Goal: Task Accomplishment & Management: Use online tool/utility

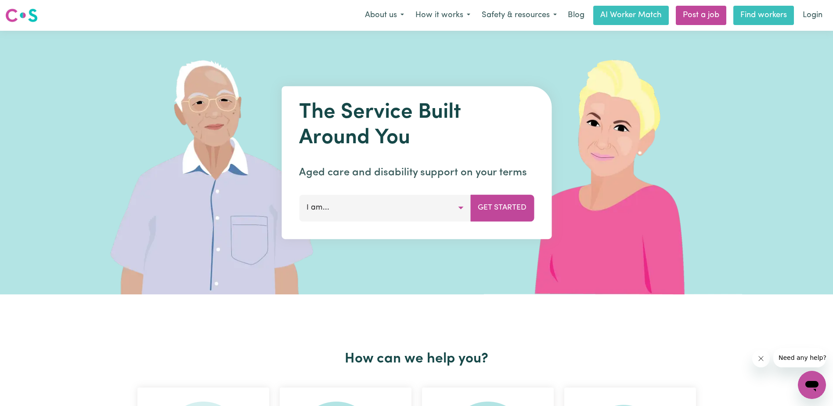
click at [772, 15] on link "Find workers" at bounding box center [764, 15] width 61 height 19
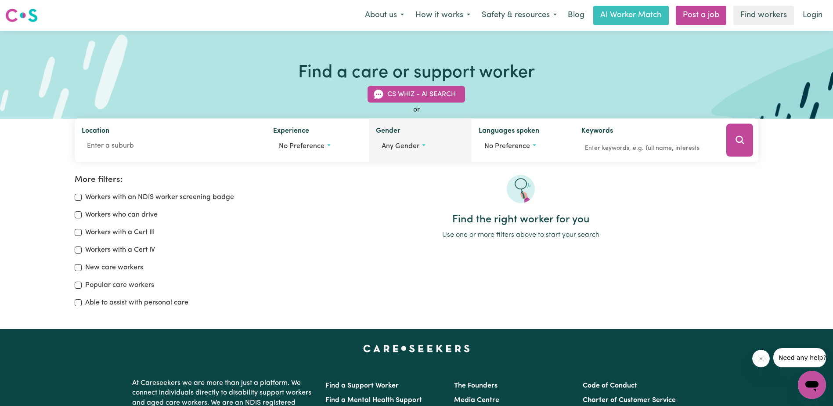
click at [427, 147] on button "Any gender" at bounding box center [420, 146] width 89 height 17
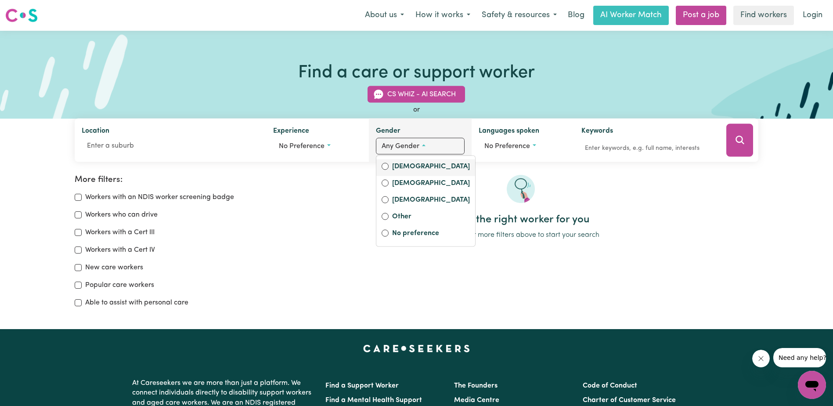
click at [416, 170] on label "[DEMOGRAPHIC_DATA]" at bounding box center [431, 167] width 78 height 12
click at [389, 170] on input "[DEMOGRAPHIC_DATA]" at bounding box center [385, 166] width 7 height 7
radio input "true"
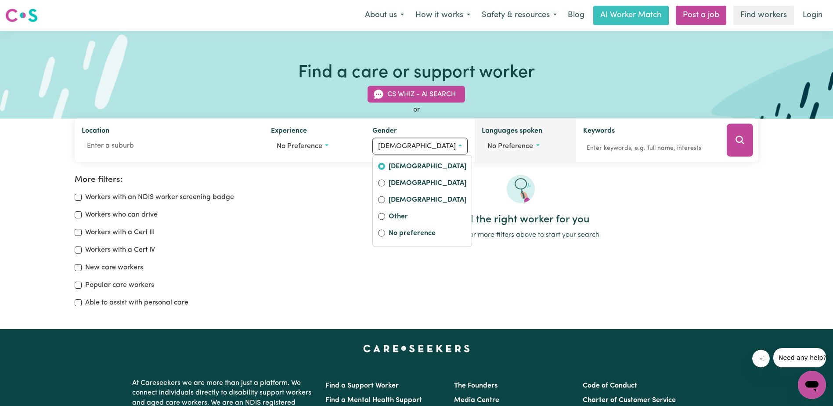
click at [538, 145] on button "No preference" at bounding box center [525, 146] width 87 height 17
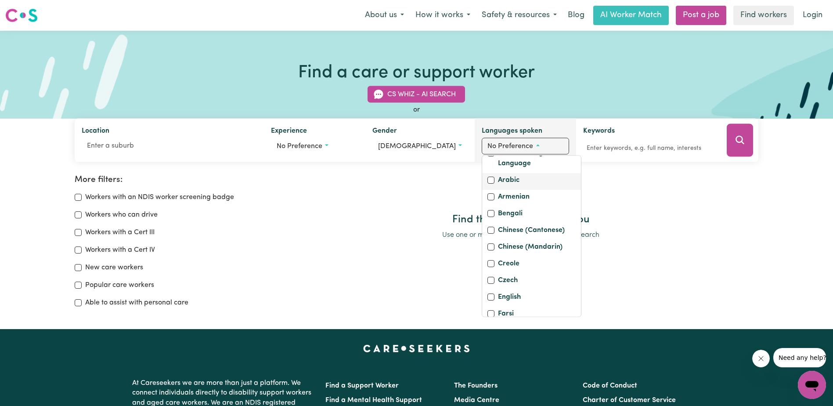
scroll to position [44, 0]
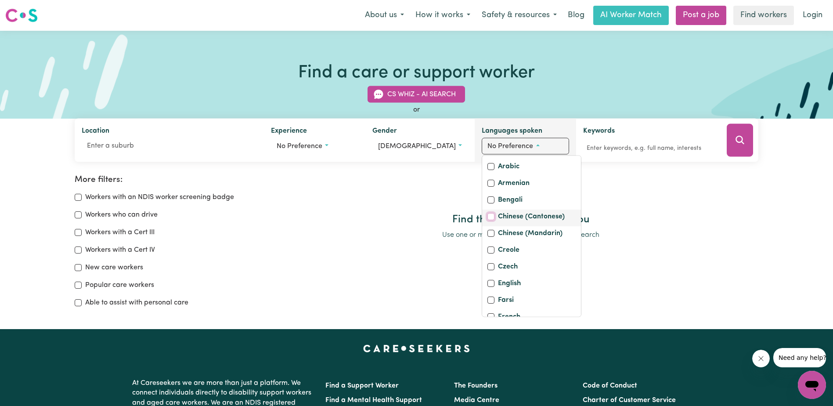
click at [488, 214] on input "Chinese (Cantonese)" at bounding box center [491, 216] width 7 height 7
checkbox input "true"
checkbox input "false"
click at [489, 237] on input "Chinese (Mandarin)" at bounding box center [491, 233] width 7 height 7
checkbox input "true"
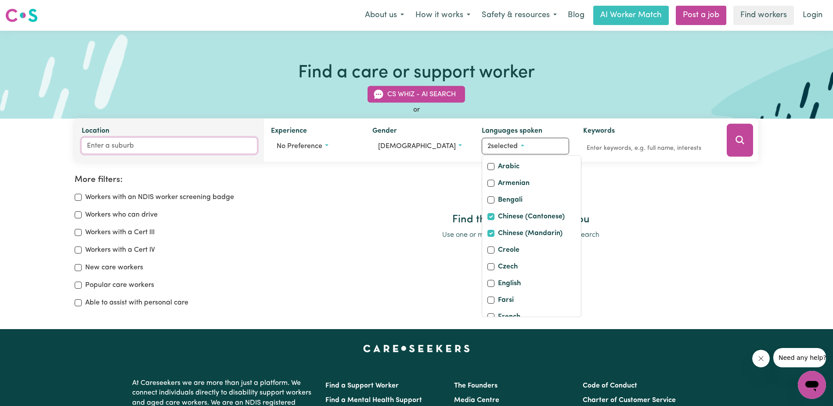
click at [184, 151] on input "Location" at bounding box center [169, 146] width 175 height 16
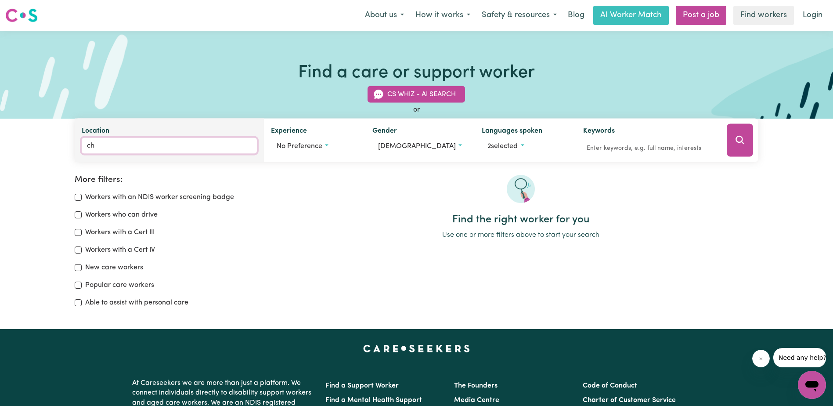
type input "cha"
type input "chaDSTONE, [GEOGRAPHIC_DATA], 3148"
type input "char"
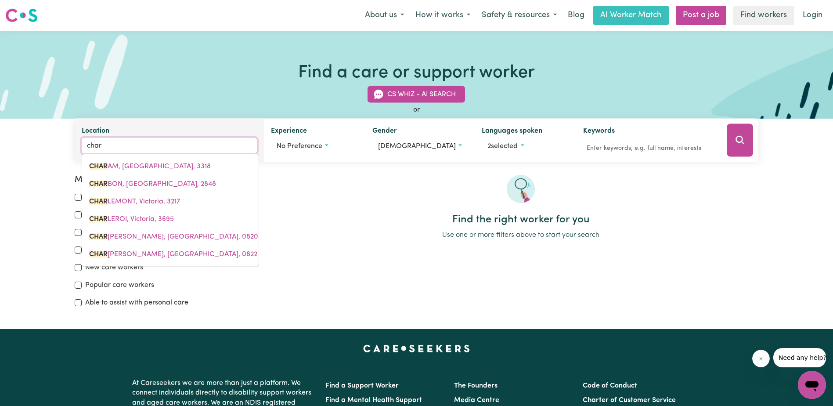
type input "charAM, [GEOGRAPHIC_DATA], 3318"
type input "cha"
type input "chaDSTONE, [GEOGRAPHIC_DATA], 3148"
type input "chat"
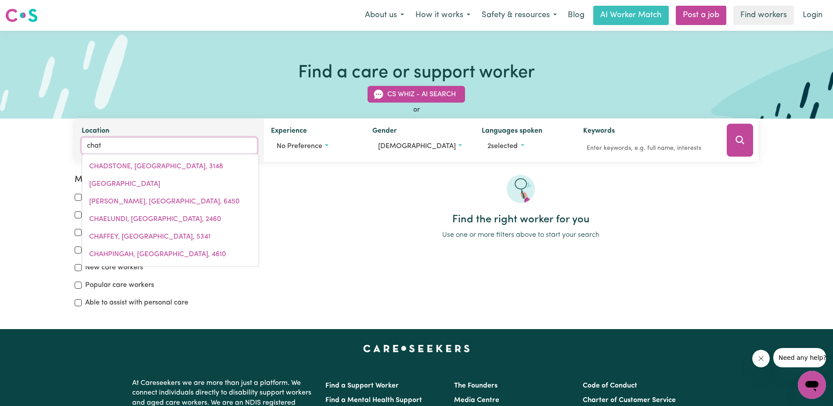
type input "[GEOGRAPHIC_DATA], [GEOGRAPHIC_DATA], 2430"
type input "chats"
type input "chatswo"
type input "chatswoOD, [GEOGRAPHIC_DATA], 2067"
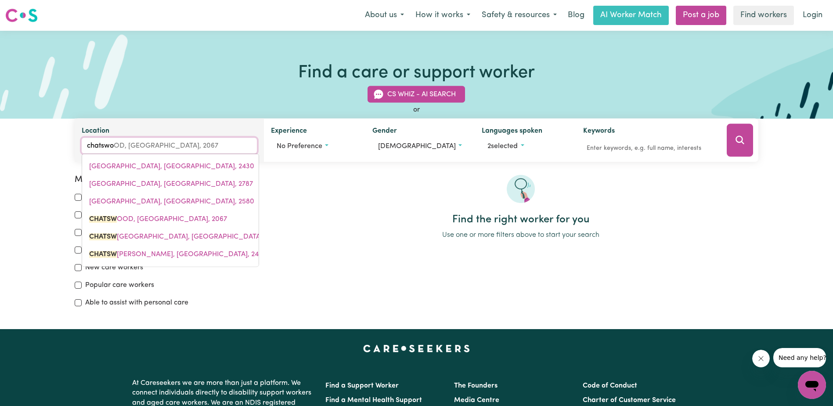
type input "chatswoo"
type input "chatswooD, [GEOGRAPHIC_DATA], 2067"
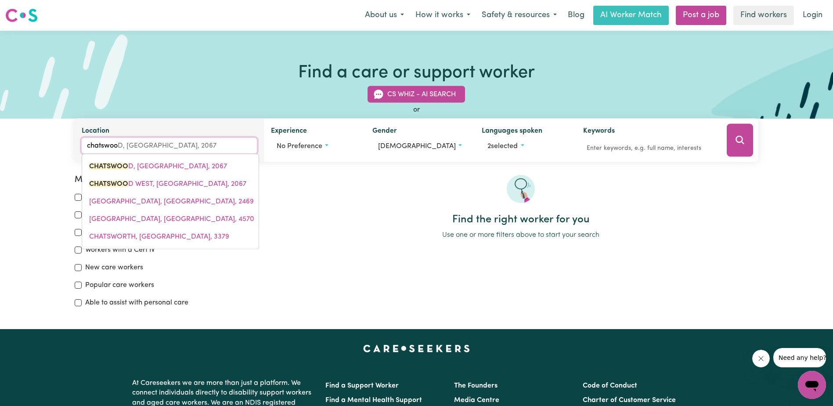
type input "chatswood"
type input "chatswood, [GEOGRAPHIC_DATA], 2067"
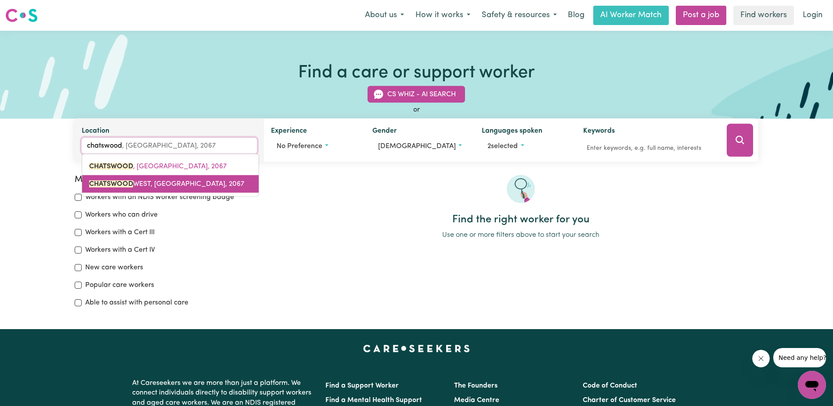
click at [168, 181] on span "[GEOGRAPHIC_DATA], [GEOGRAPHIC_DATA], 2067" at bounding box center [166, 184] width 155 height 7
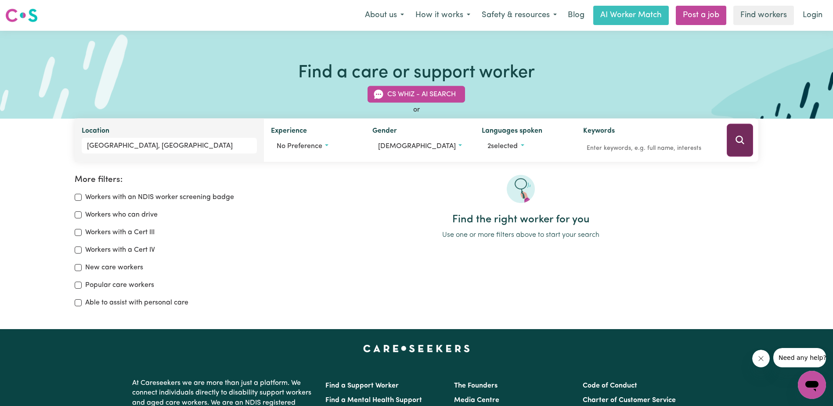
click at [744, 141] on icon "Search" at bounding box center [740, 140] width 11 height 11
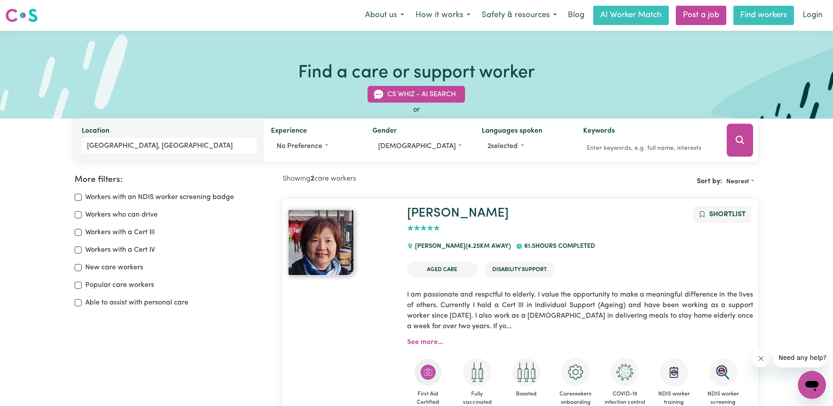
click at [754, 18] on link "Find workers" at bounding box center [764, 15] width 61 height 19
click at [757, 12] on link "Find workers" at bounding box center [764, 15] width 61 height 19
click at [756, 18] on link "Find workers" at bounding box center [764, 15] width 61 height 19
click at [754, 18] on link "Find workers" at bounding box center [764, 15] width 61 height 19
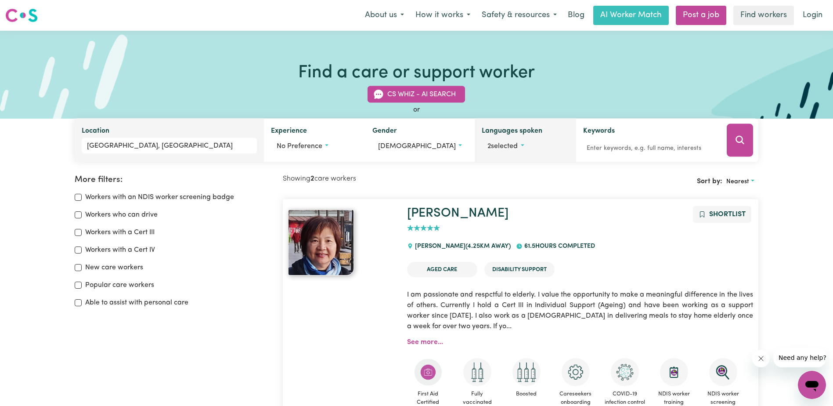
click at [538, 141] on button "2 selected" at bounding box center [525, 146] width 87 height 17
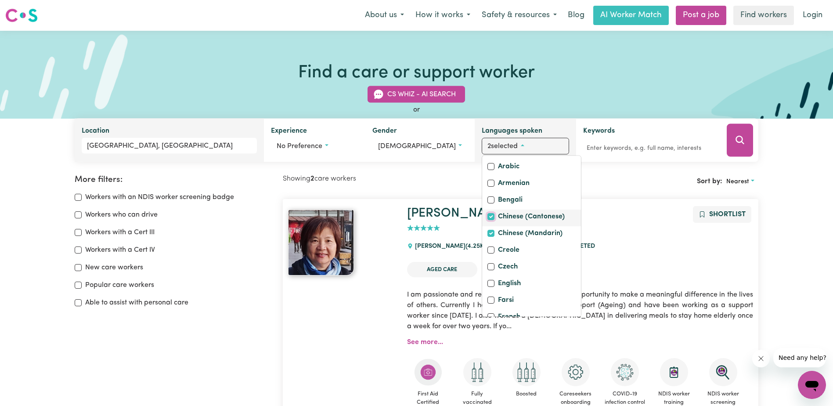
click at [489, 217] on input "Chinese (Cantonese)" at bounding box center [491, 216] width 7 height 7
checkbox input "false"
click at [489, 237] on input "Chinese (Mandarin)" at bounding box center [491, 233] width 7 height 7
checkbox input "false"
checkbox input "true"
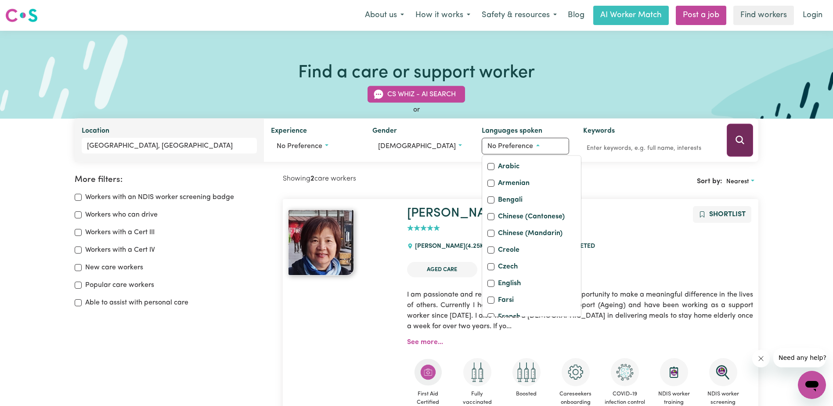
click at [738, 141] on icon "Search" at bounding box center [740, 140] width 11 height 11
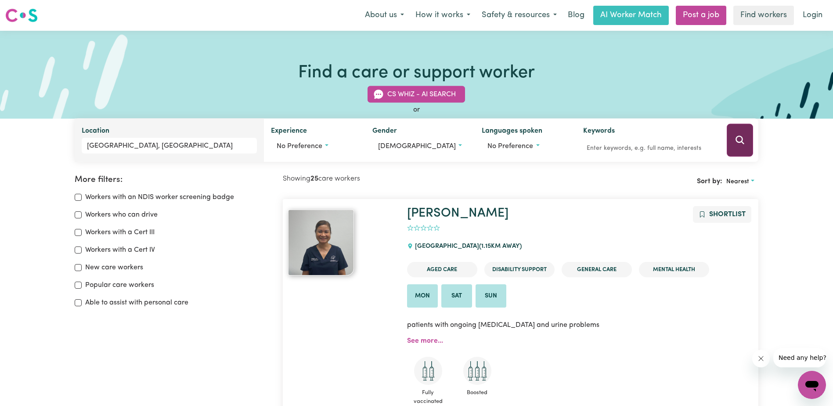
click at [741, 141] on icon "Search" at bounding box center [740, 140] width 11 height 11
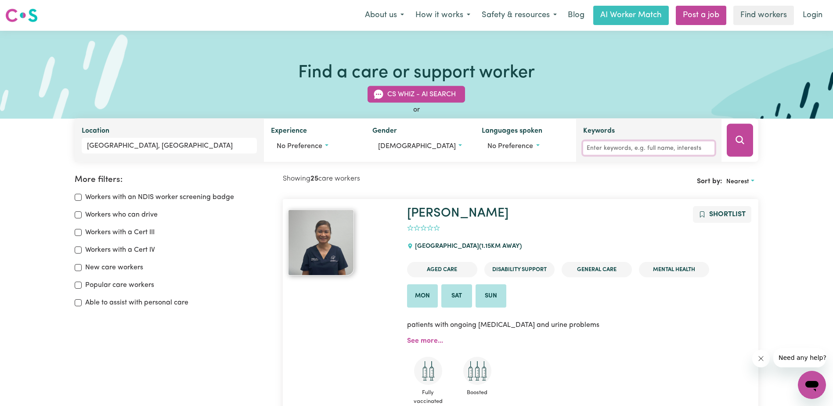
click at [649, 149] on input "Keywords" at bounding box center [648, 148] width 131 height 14
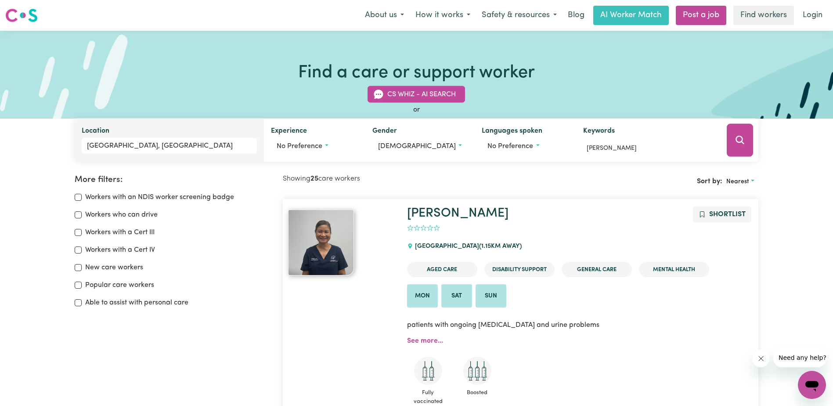
click at [738, 138] on icon "Search" at bounding box center [740, 140] width 11 height 11
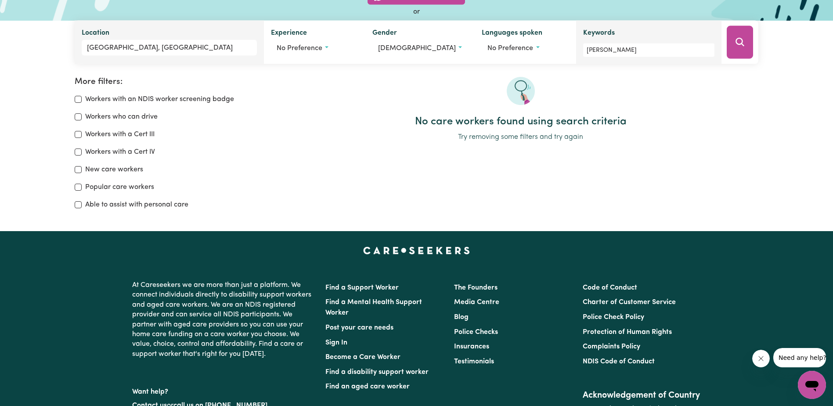
scroll to position [59, 0]
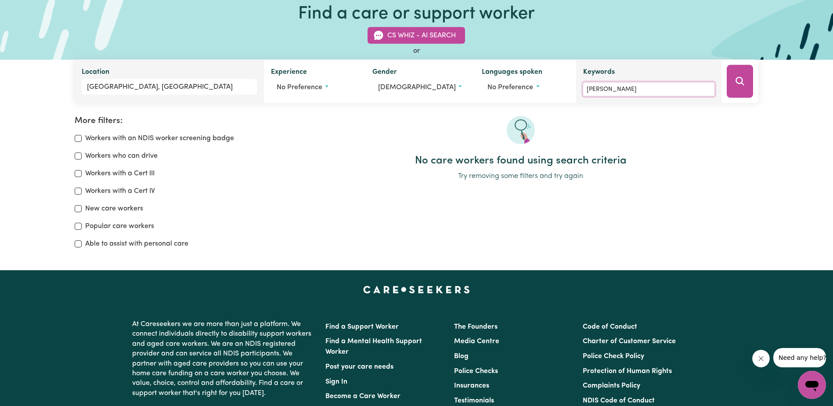
click at [675, 95] on input "[PERSON_NAME]" at bounding box center [648, 90] width 131 height 14
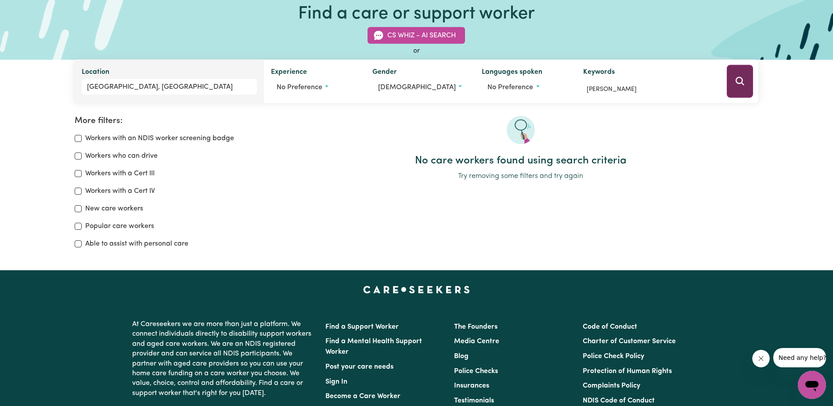
click at [736, 81] on icon "Search" at bounding box center [740, 81] width 8 height 8
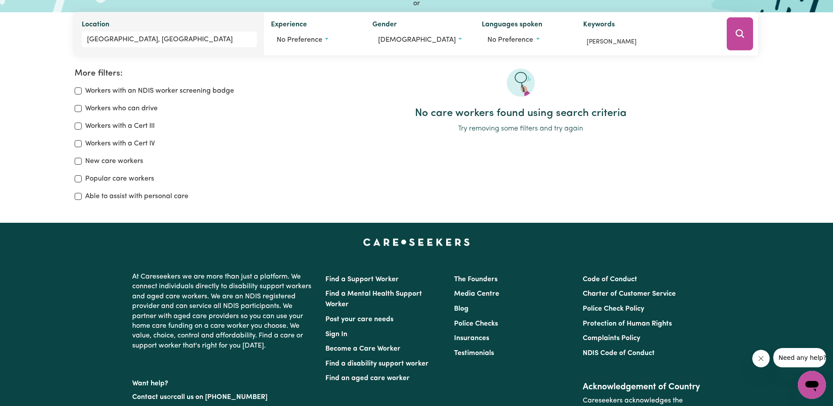
scroll to position [59, 0]
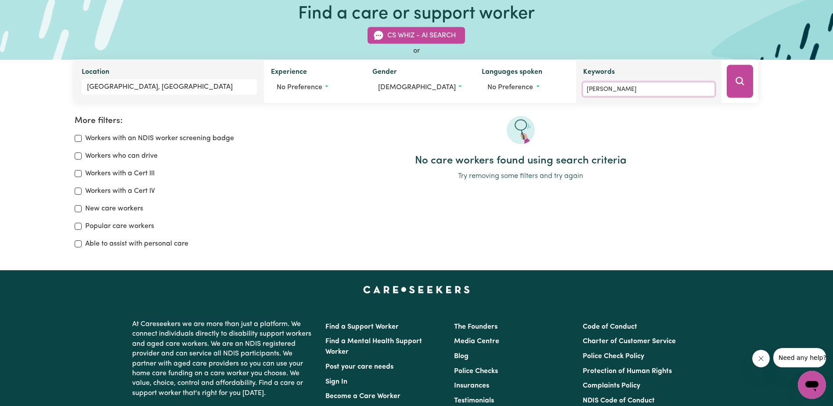
click at [629, 89] on input "[PERSON_NAME]" at bounding box center [648, 90] width 131 height 14
type input "C"
type input "l"
click at [740, 79] on icon "Search" at bounding box center [740, 81] width 11 height 11
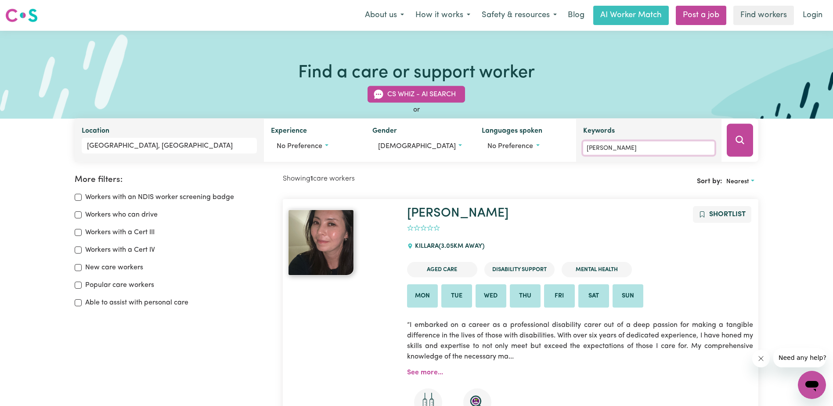
click at [611, 148] on input "[PERSON_NAME]" at bounding box center [648, 148] width 131 height 14
type input "L"
type input "[PERSON_NAME]"
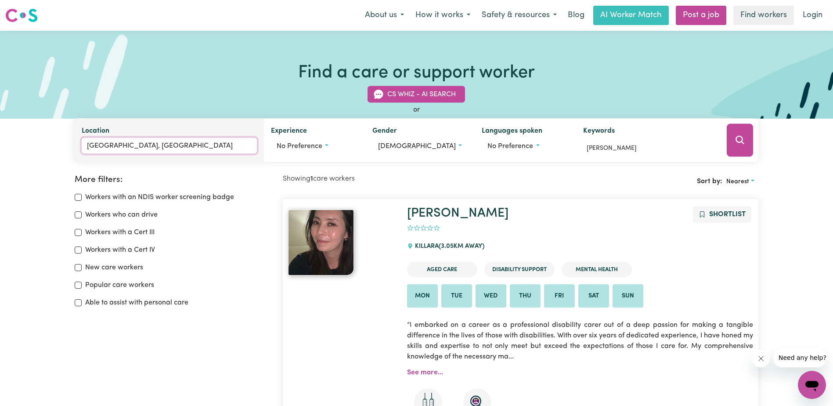
click at [211, 148] on input "[GEOGRAPHIC_DATA], [GEOGRAPHIC_DATA]" at bounding box center [169, 146] width 175 height 16
drag, startPoint x: 217, startPoint y: 146, endPoint x: 76, endPoint y: 146, distance: 140.6
click at [76, 146] on div "Location [GEOGRAPHIC_DATA], [GEOGRAPHIC_DATA] [GEOGRAPHIC_DATA], [GEOGRAPHIC_DA…" at bounding box center [169, 140] width 189 height 43
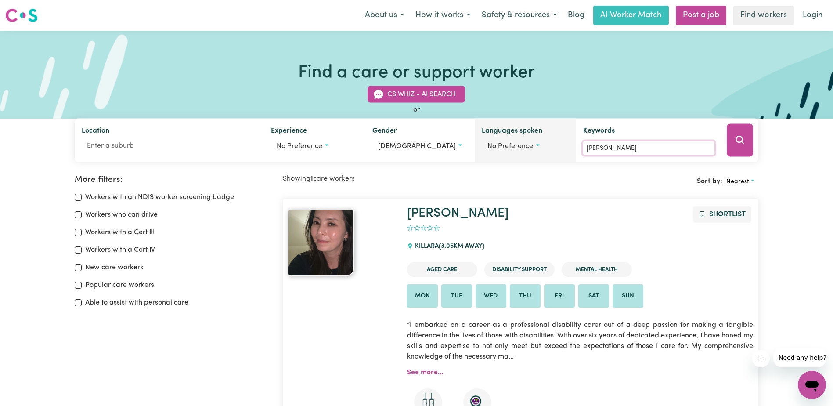
drag, startPoint x: 636, startPoint y: 150, endPoint x: 568, endPoint y: 150, distance: 67.2
click at [568, 150] on div "Location Experience No preference Gender [DEMOGRAPHIC_DATA] [DEMOGRAPHIC_DATA] …" at bounding box center [417, 140] width 684 height 43
click at [739, 134] on button "Search" at bounding box center [740, 140] width 26 height 33
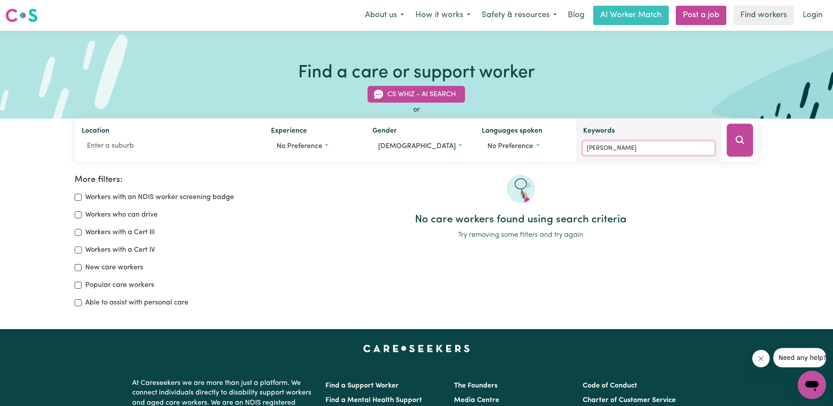
click at [664, 146] on input "[PERSON_NAME]" at bounding box center [648, 148] width 131 height 14
click at [743, 140] on icon "Search" at bounding box center [740, 140] width 8 height 8
click at [646, 148] on input "[PERSON_NAME]" at bounding box center [648, 148] width 131 height 14
type input "C"
type input "[PERSON_NAME]"
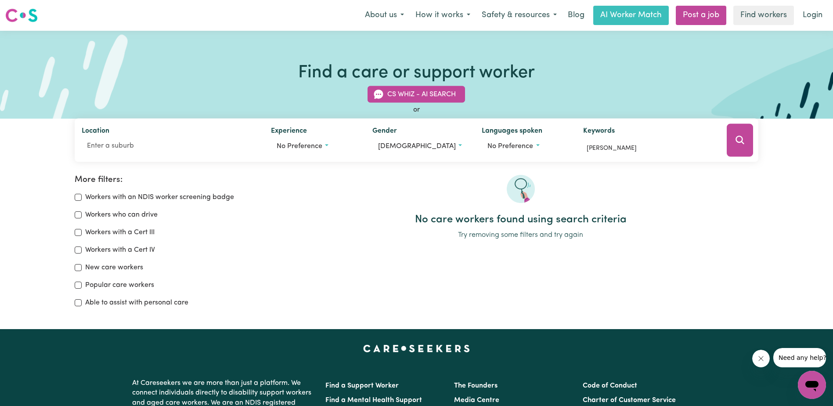
click at [735, 134] on button "Search" at bounding box center [740, 140] width 26 height 33
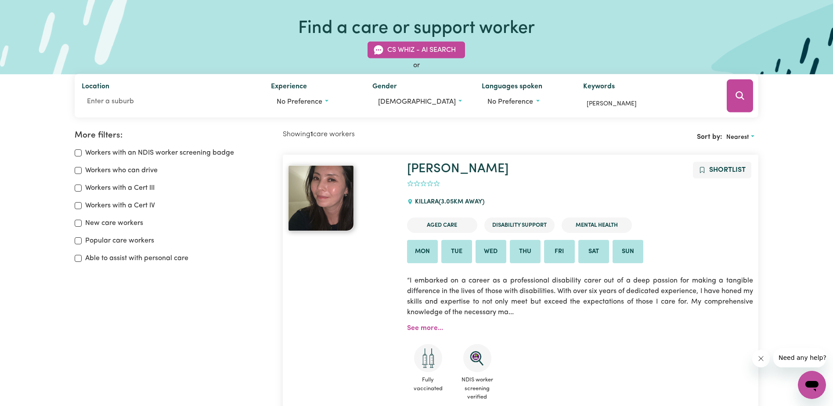
scroll to position [147, 0]
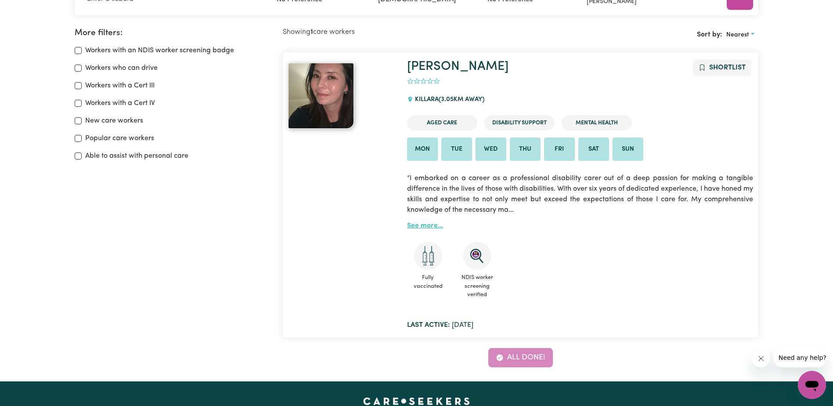
click at [420, 225] on link "See more..." at bounding box center [425, 225] width 36 height 7
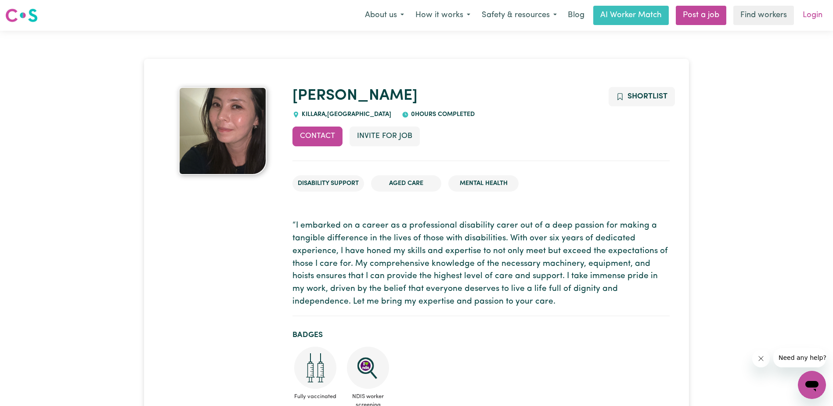
click at [824, 10] on link "Login" at bounding box center [813, 15] width 30 height 19
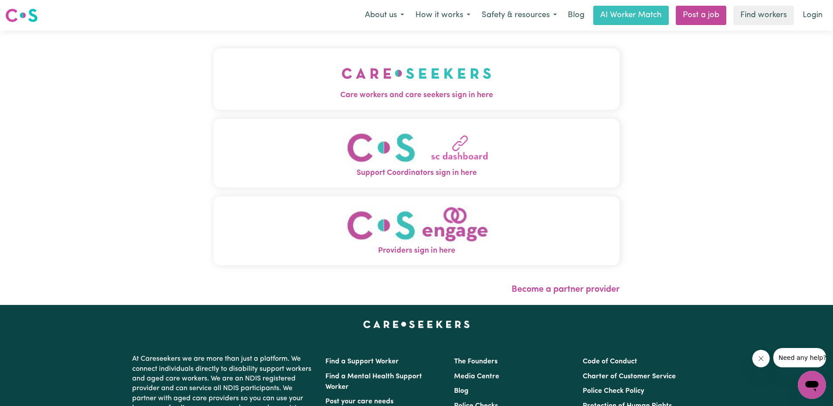
click at [435, 232] on img "Providers sign in here" at bounding box center [417, 225] width 150 height 40
